Goal: Task Accomplishment & Management: Use online tool/utility

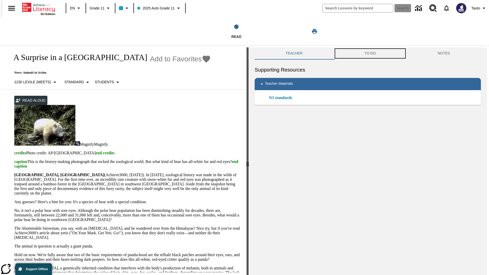
click at [370, 53] on button "TO-DO" at bounding box center [370, 53] width 73 height 12
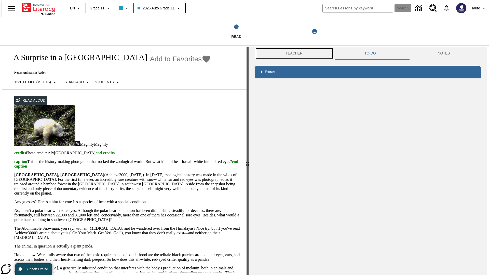
click at [292, 53] on button "Teacher" at bounding box center [294, 53] width 79 height 12
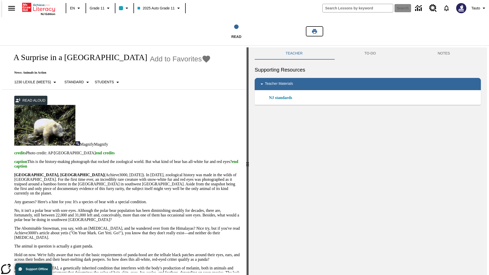
click at [315, 31] on icon "Print" at bounding box center [314, 31] width 5 height 5
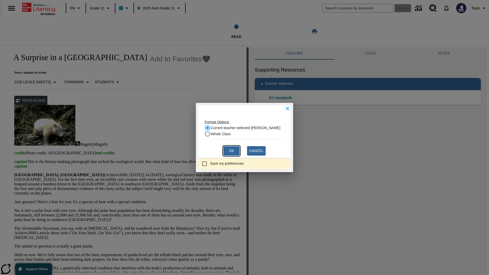
click at [232, 151] on button "Ok" at bounding box center [231, 150] width 16 height 9
